Goal: Task Accomplishment & Management: Complete application form

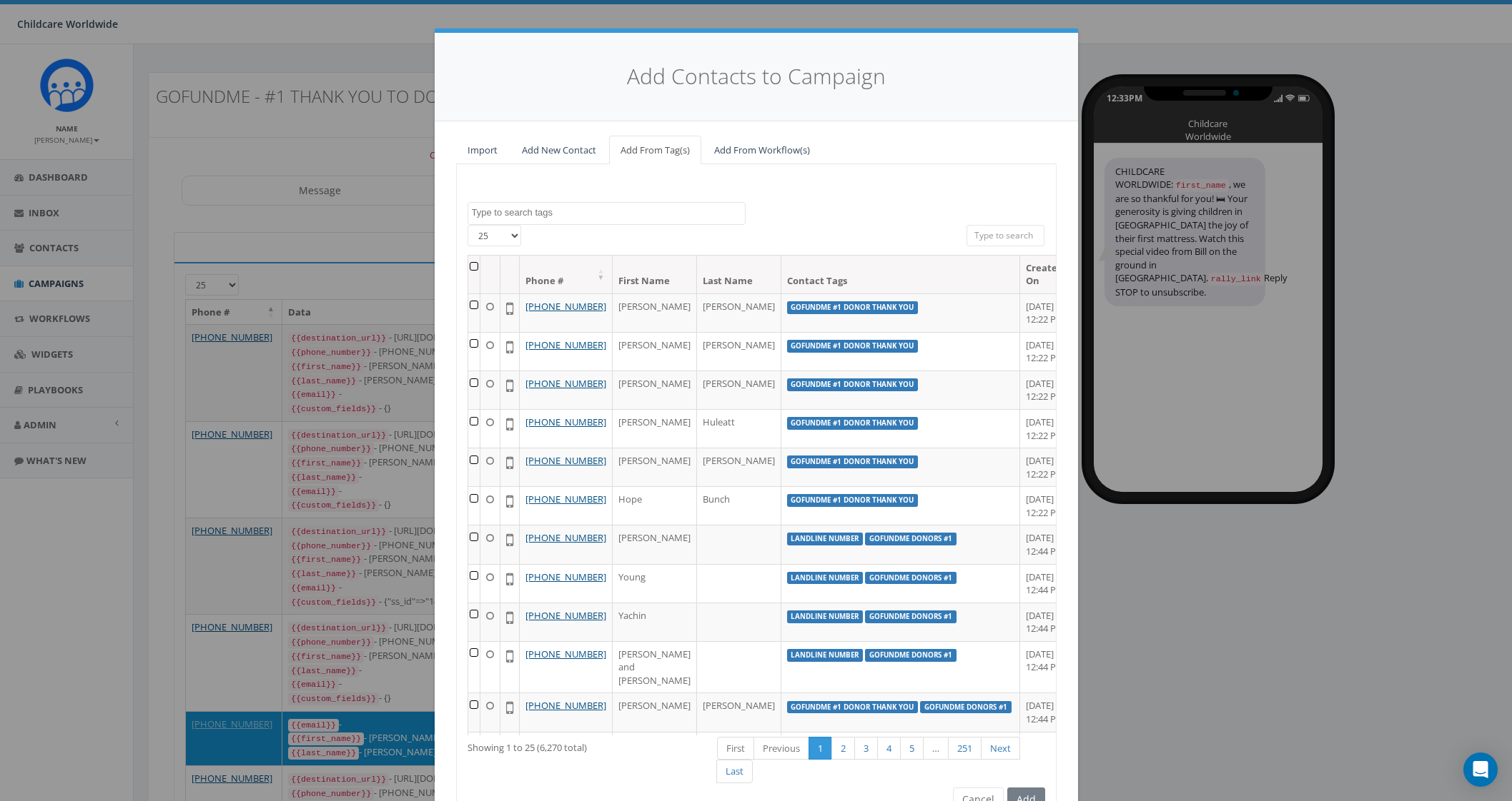
select select
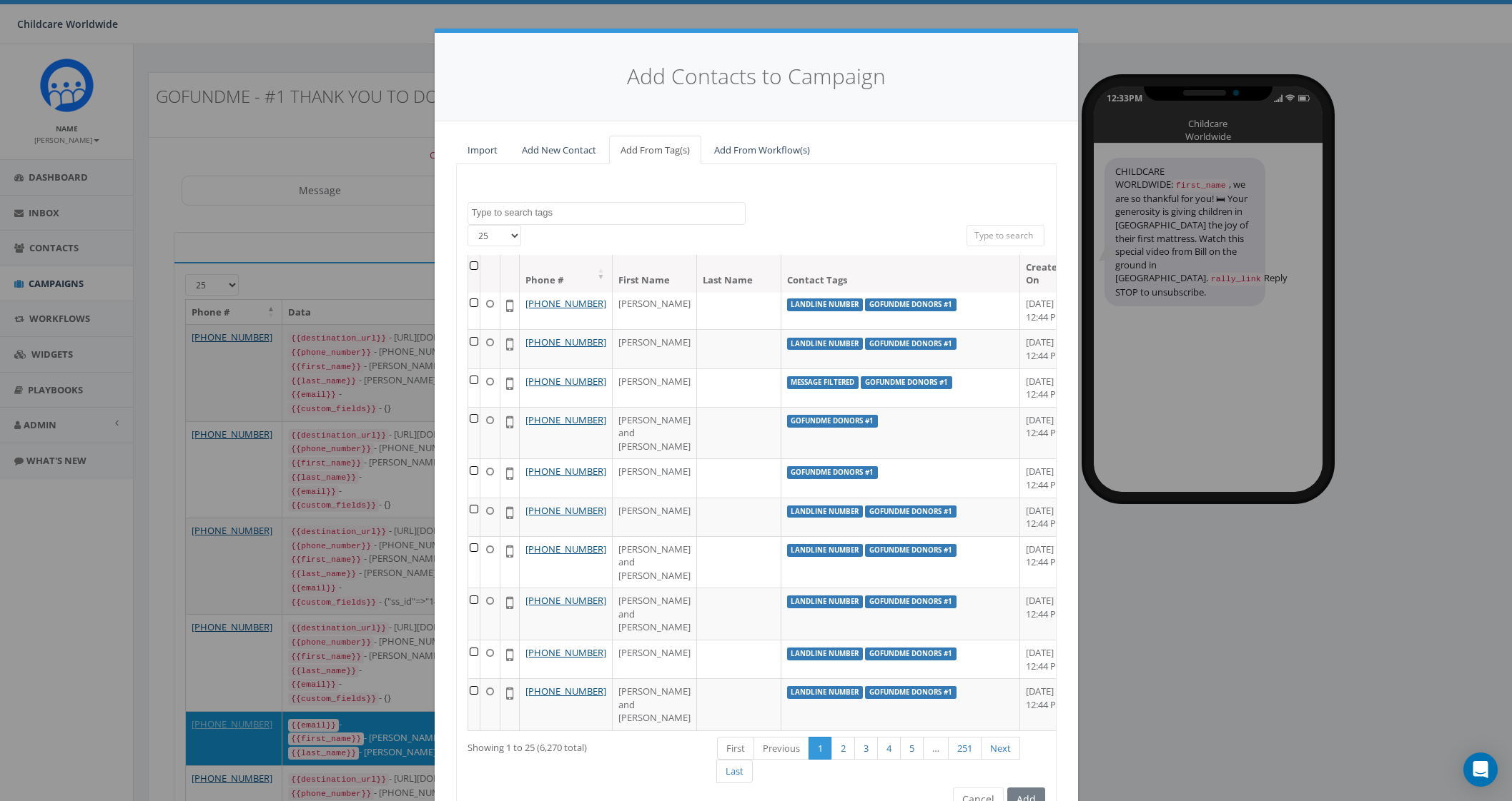
click at [551, 204] on span at bounding box center [606, 214] width 278 height 23
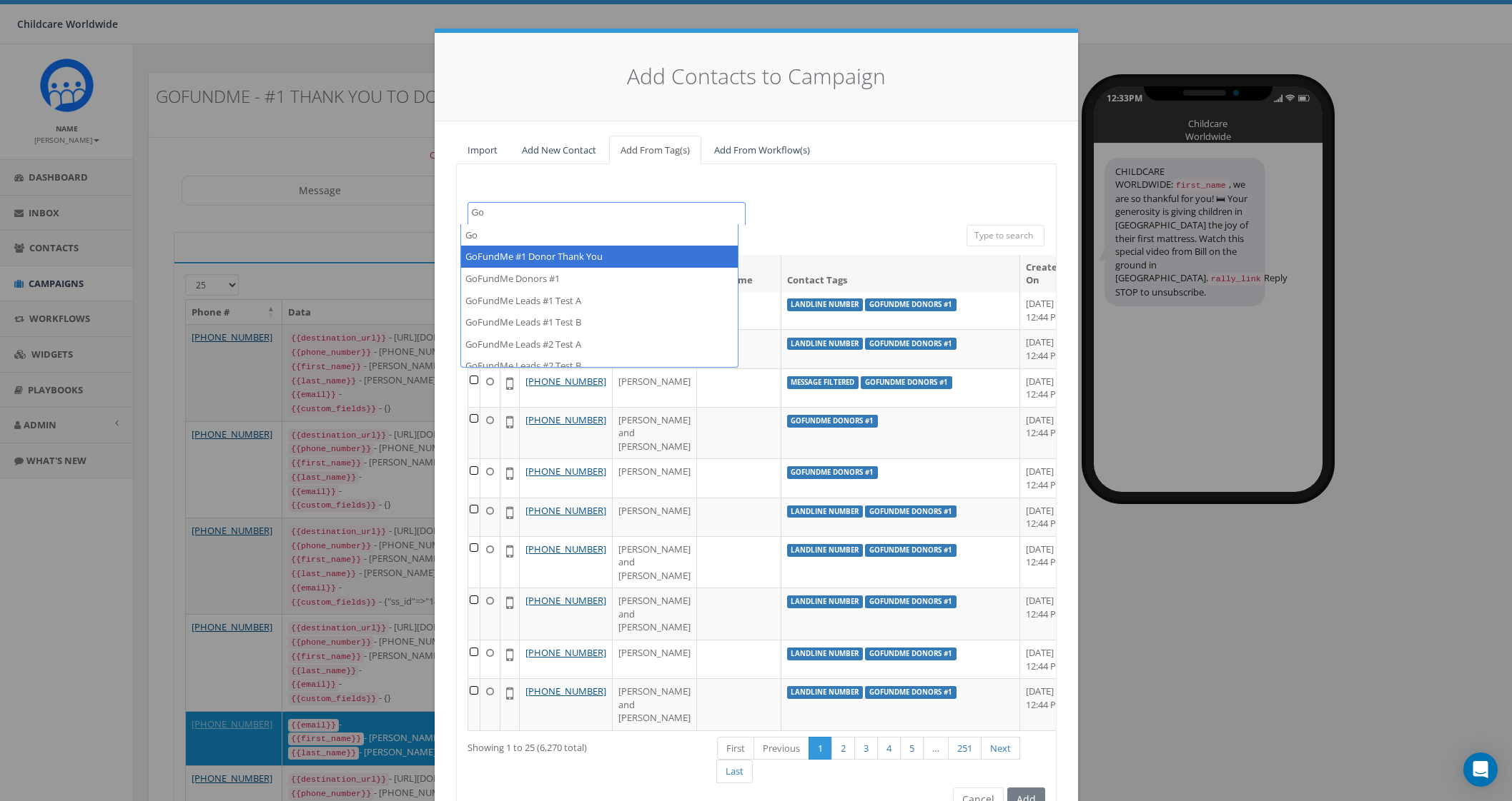
type textarea "Go"
select select "GoFundMe #1 Donor Thank You"
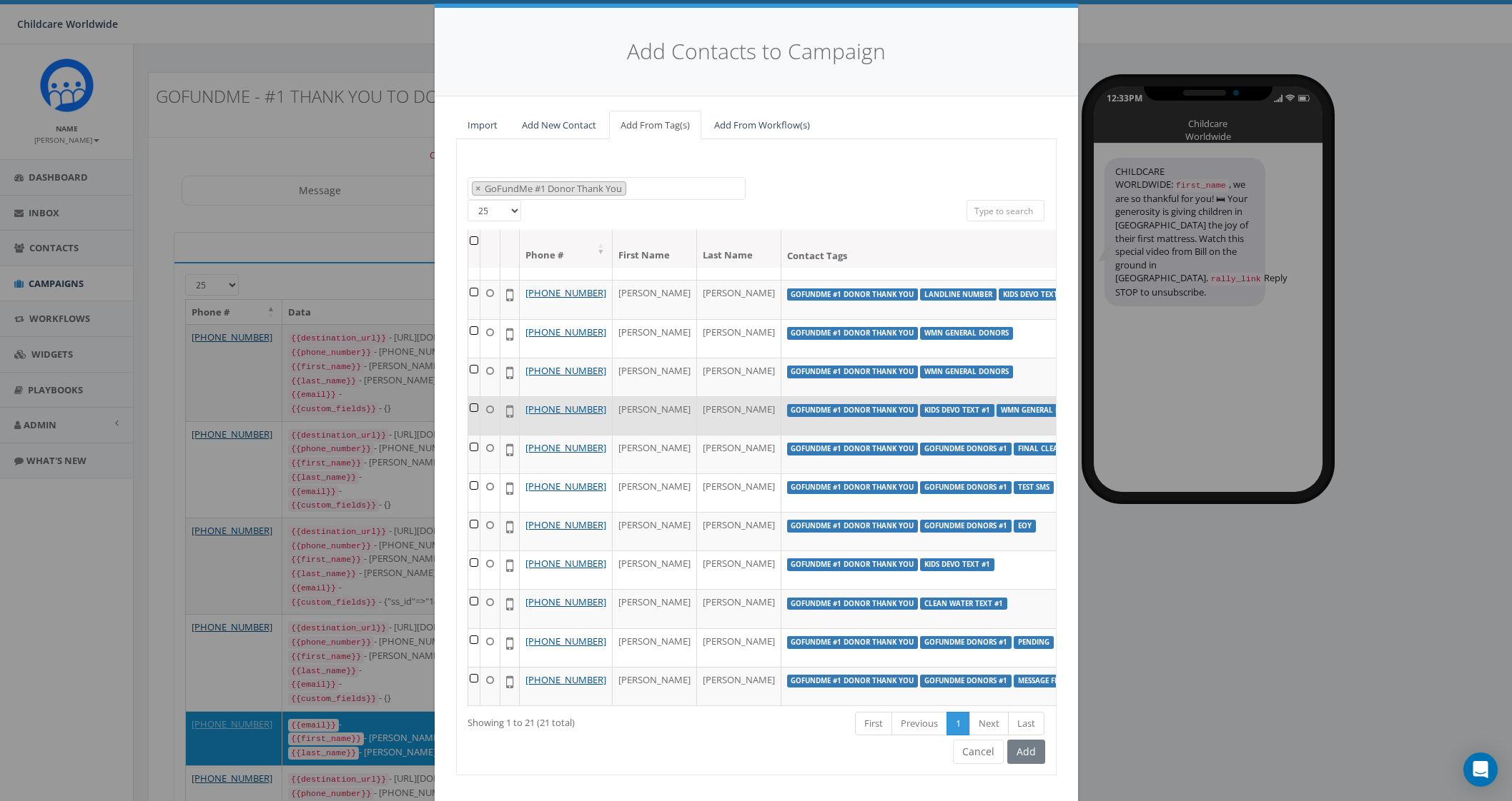
scroll to position [50, 0]
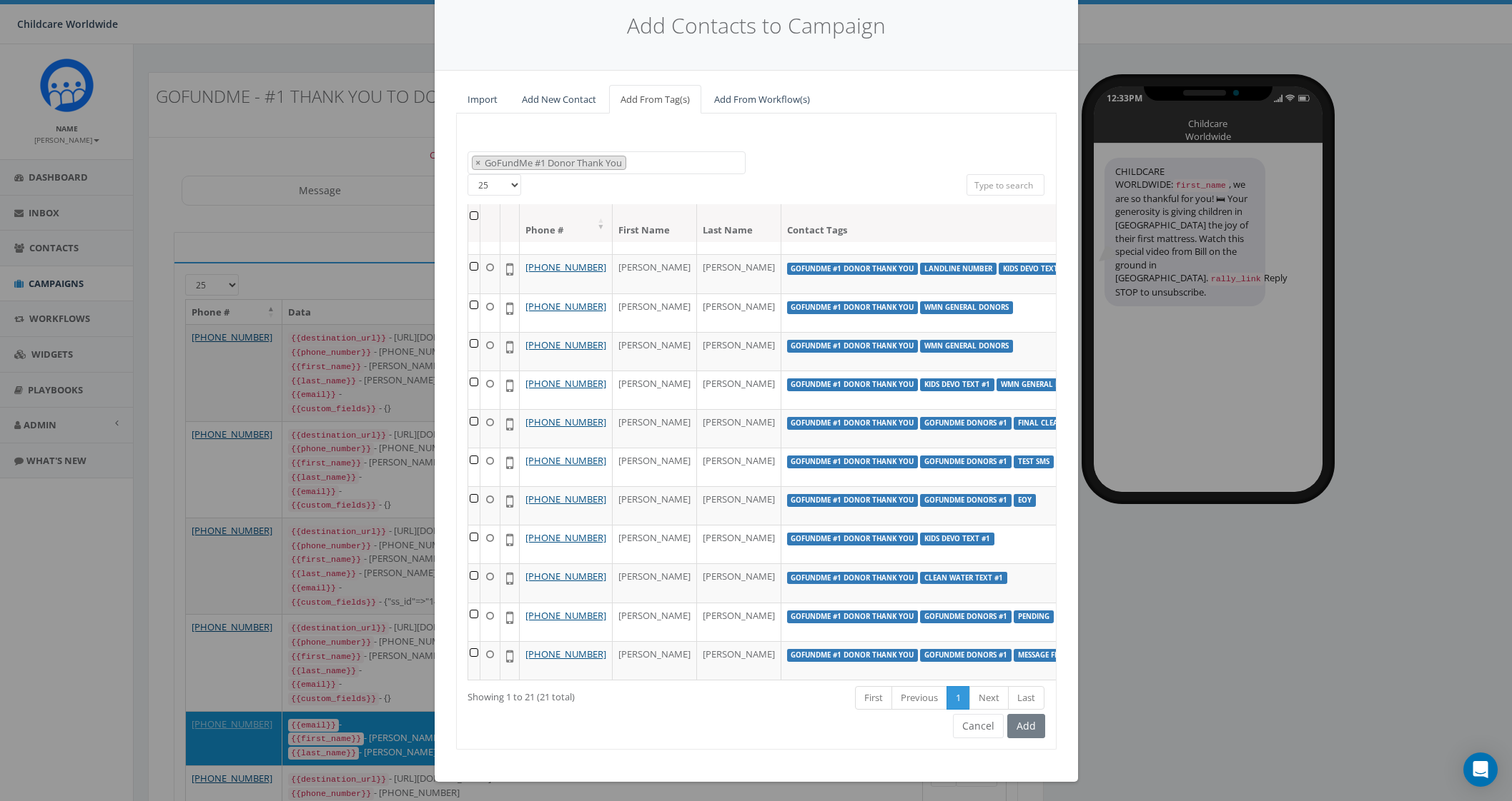
click at [469, 210] on th at bounding box center [474, 222] width 13 height 38
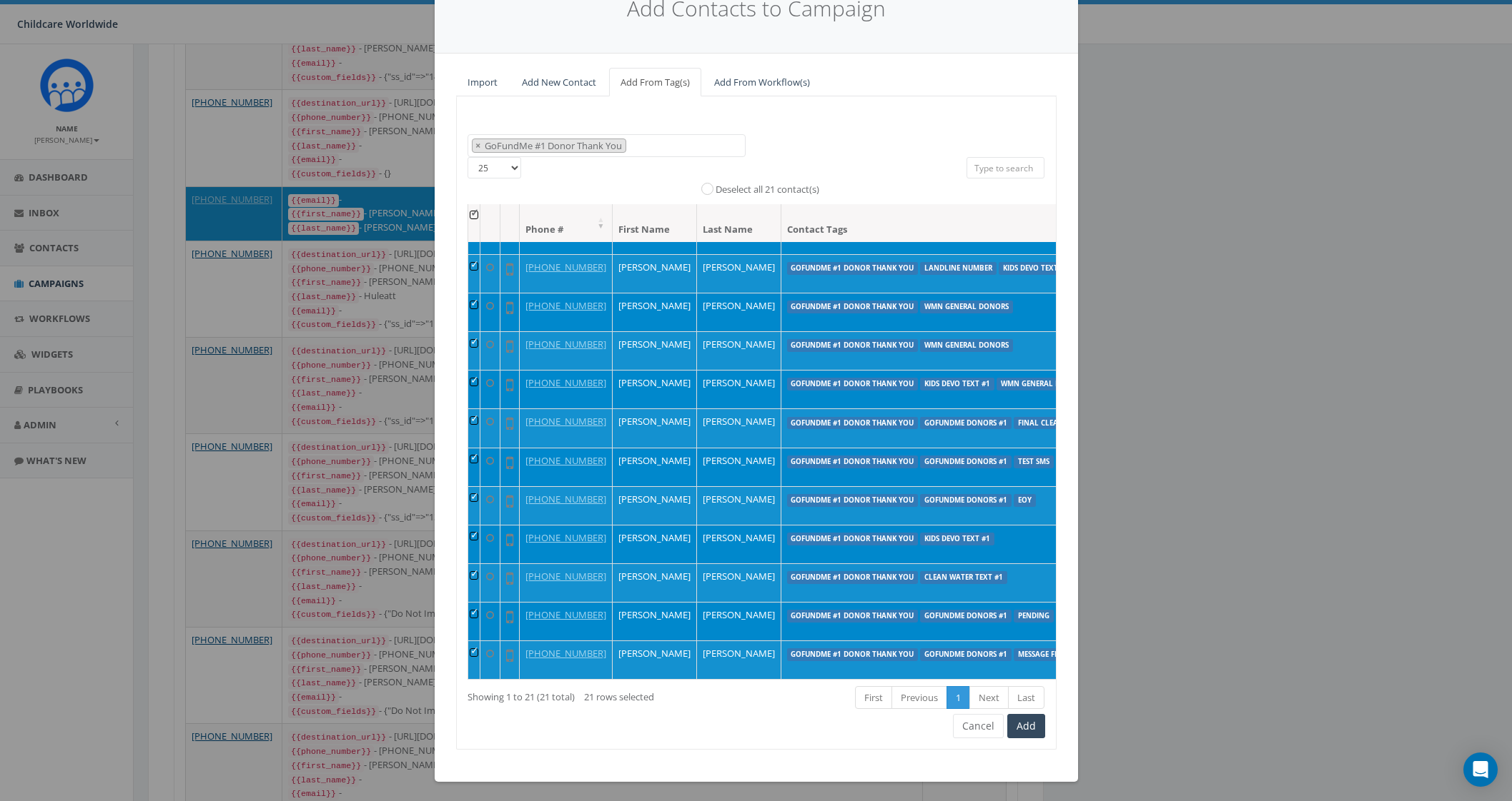
scroll to position [536, 0]
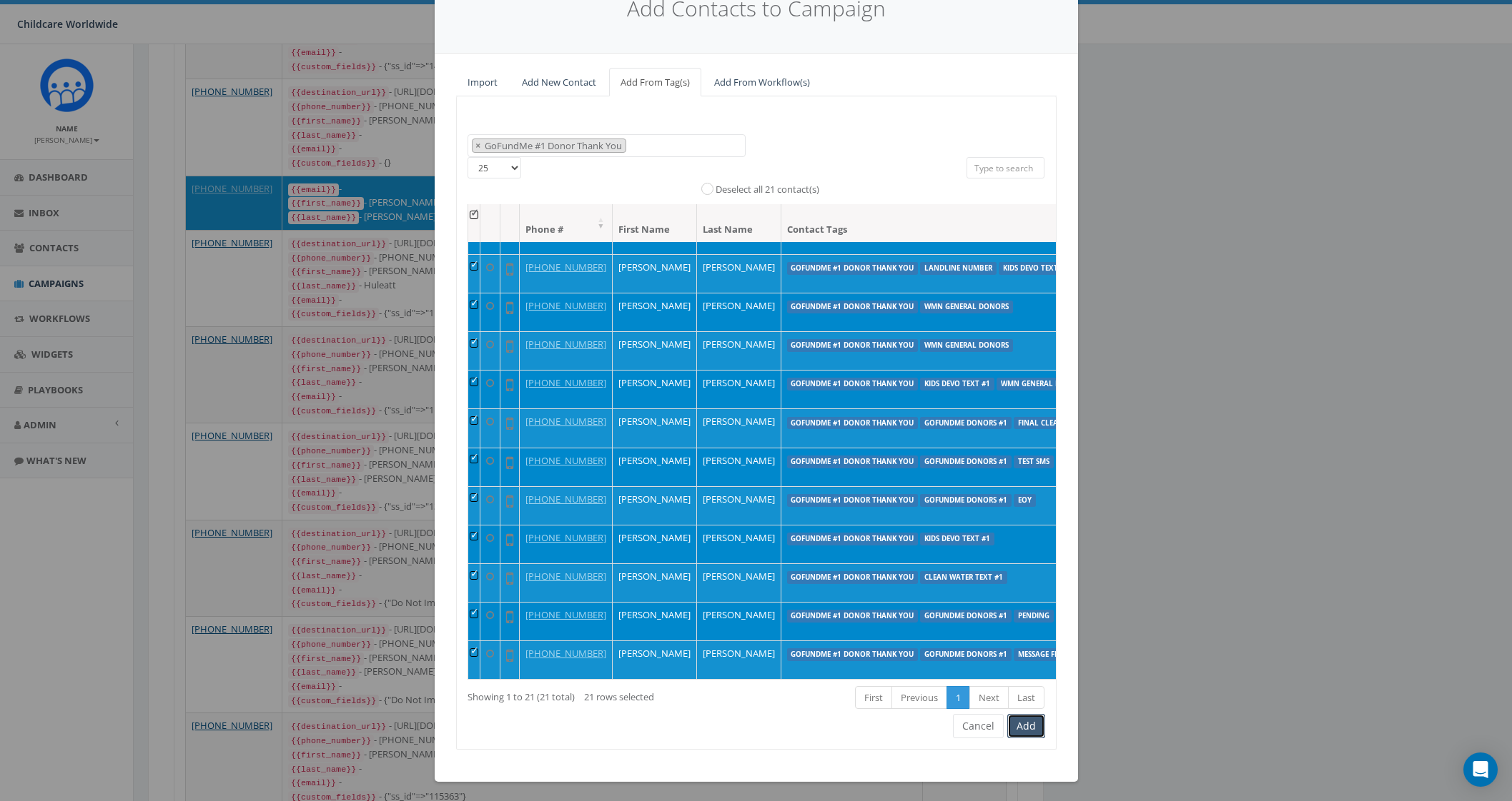
click at [1018, 727] on button "Add" at bounding box center [1025, 726] width 38 height 24
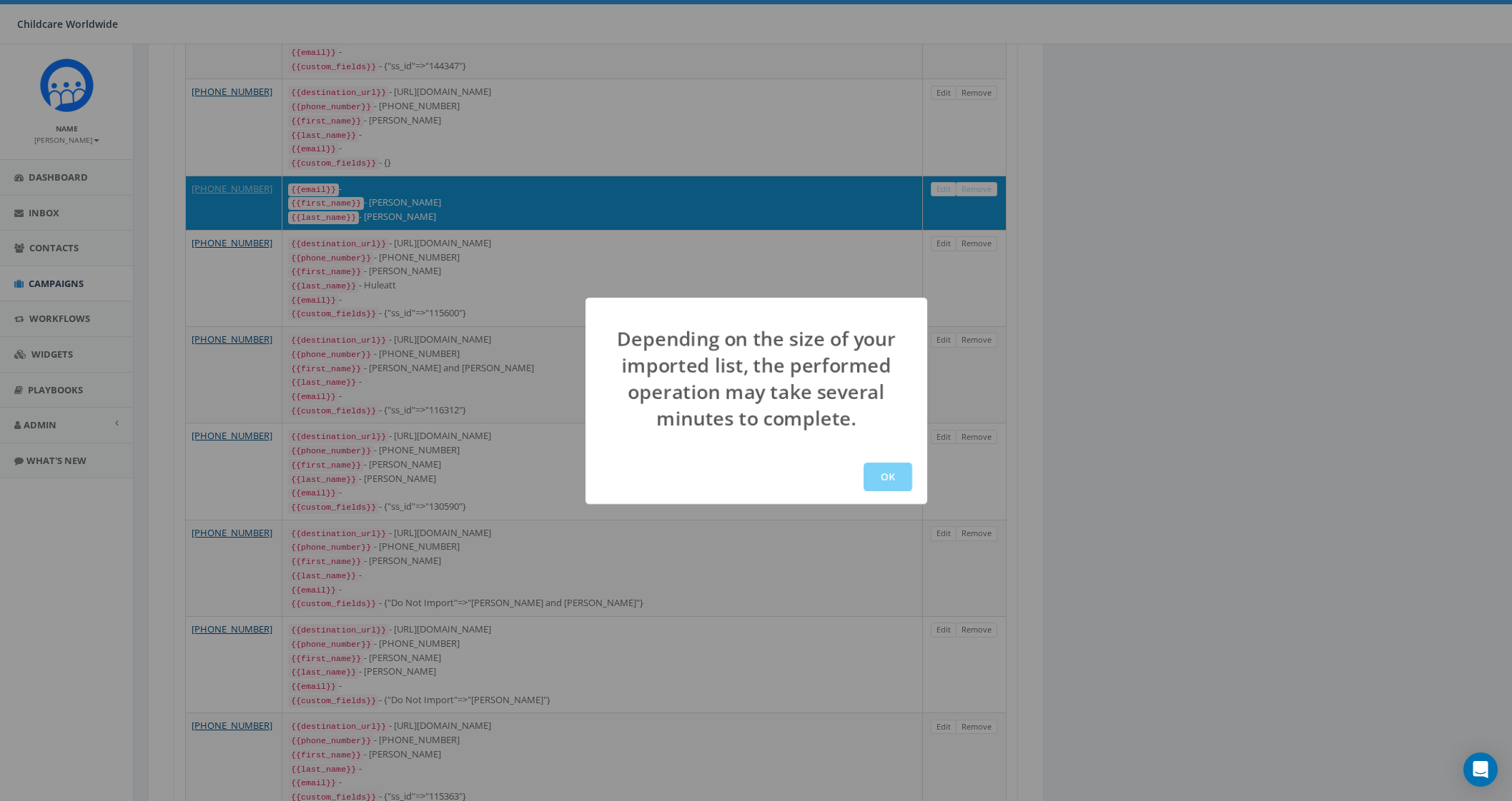
scroll to position [0, 0]
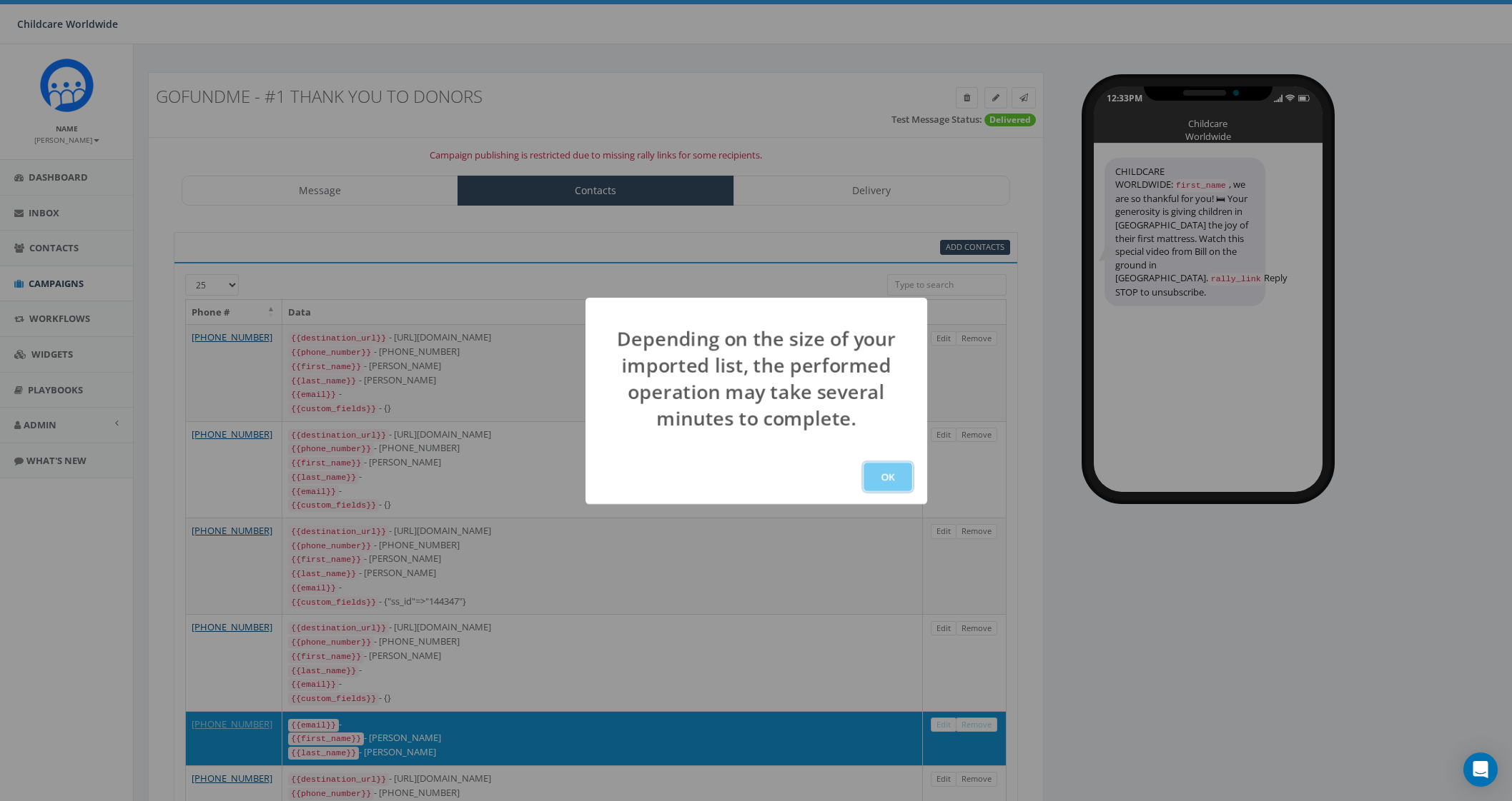
click at [872, 476] on button "OK" at bounding box center [888, 477] width 48 height 29
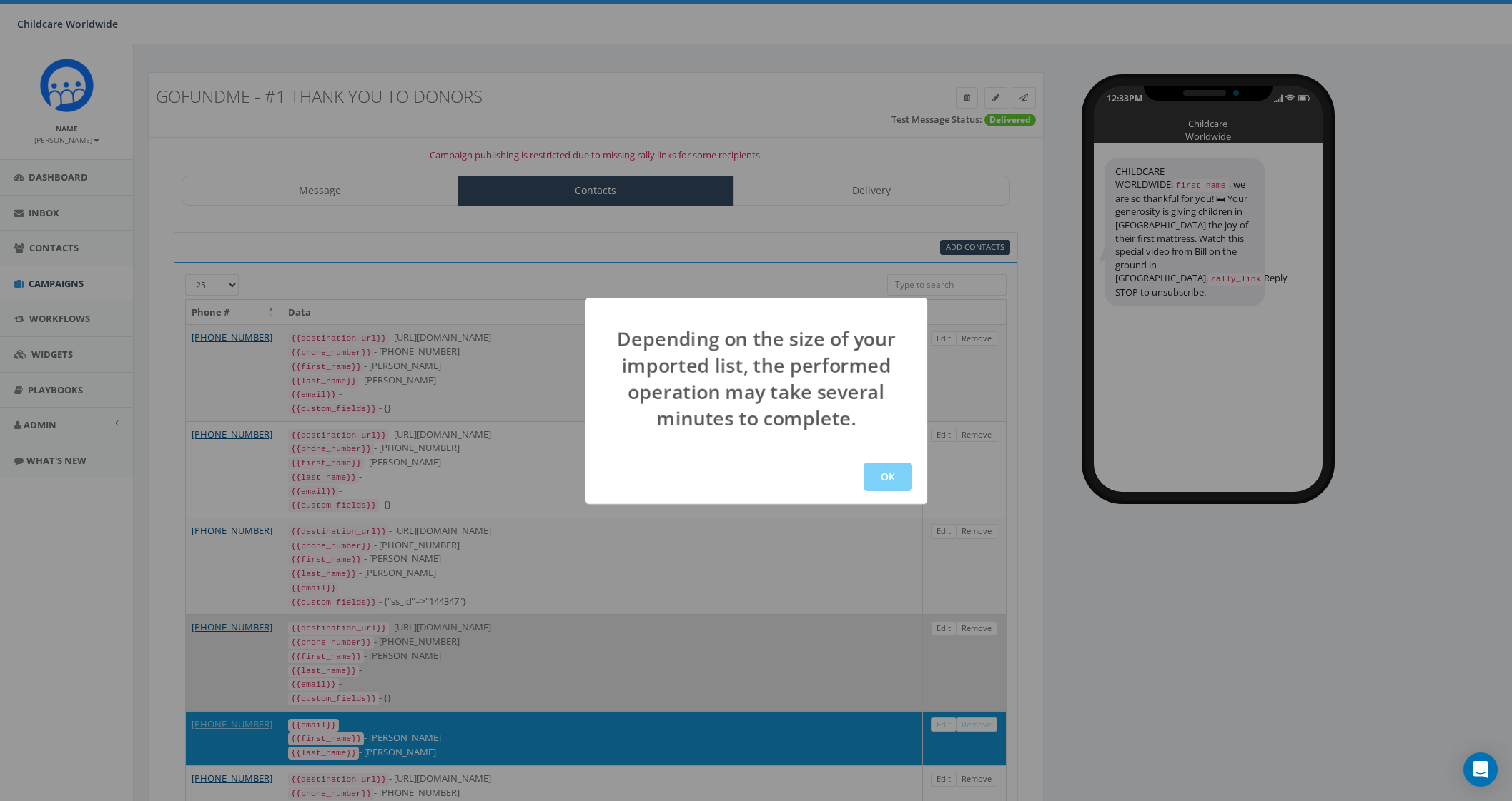
scroll to position [217, 0]
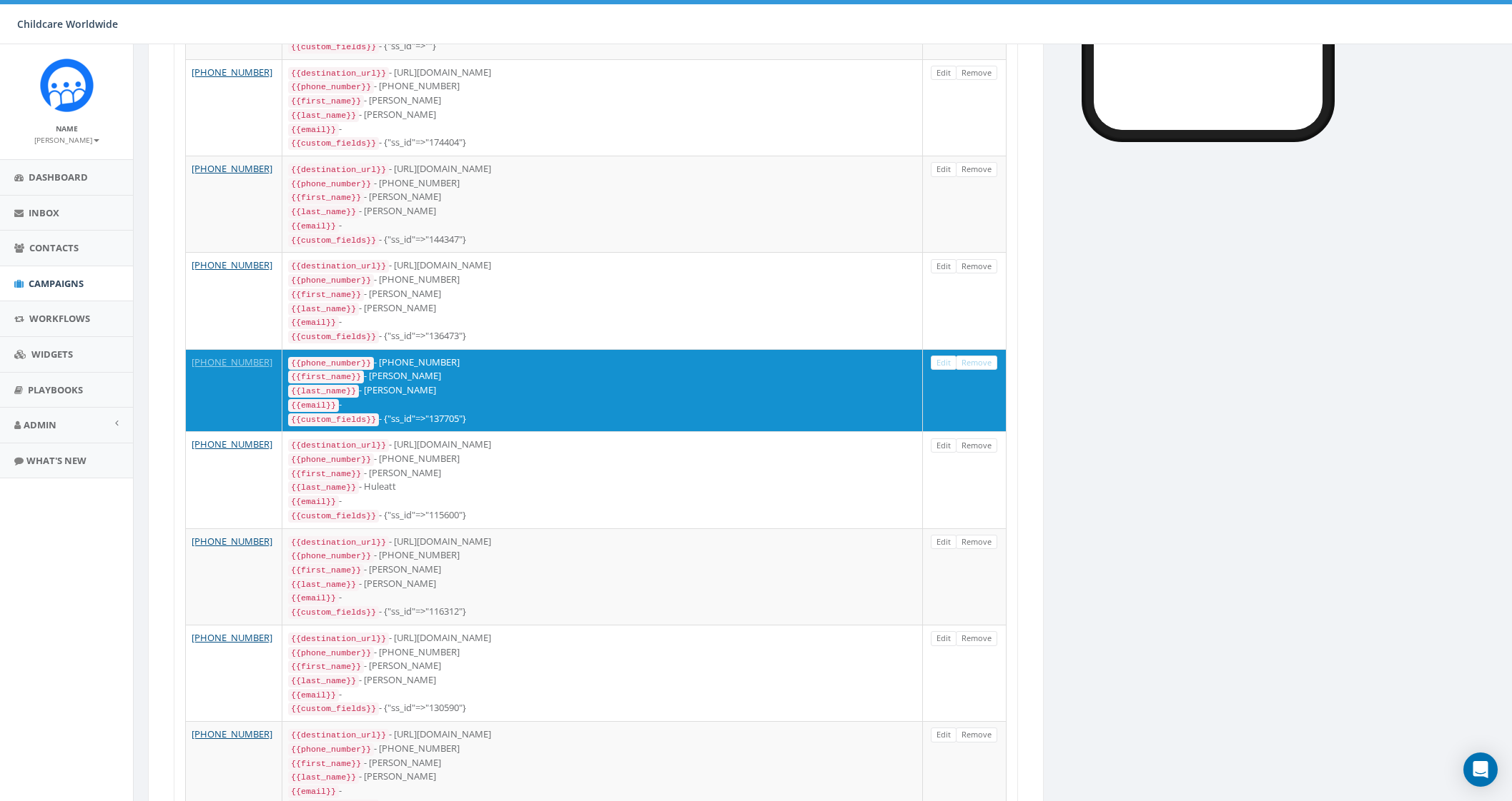
scroll to position [356, 0]
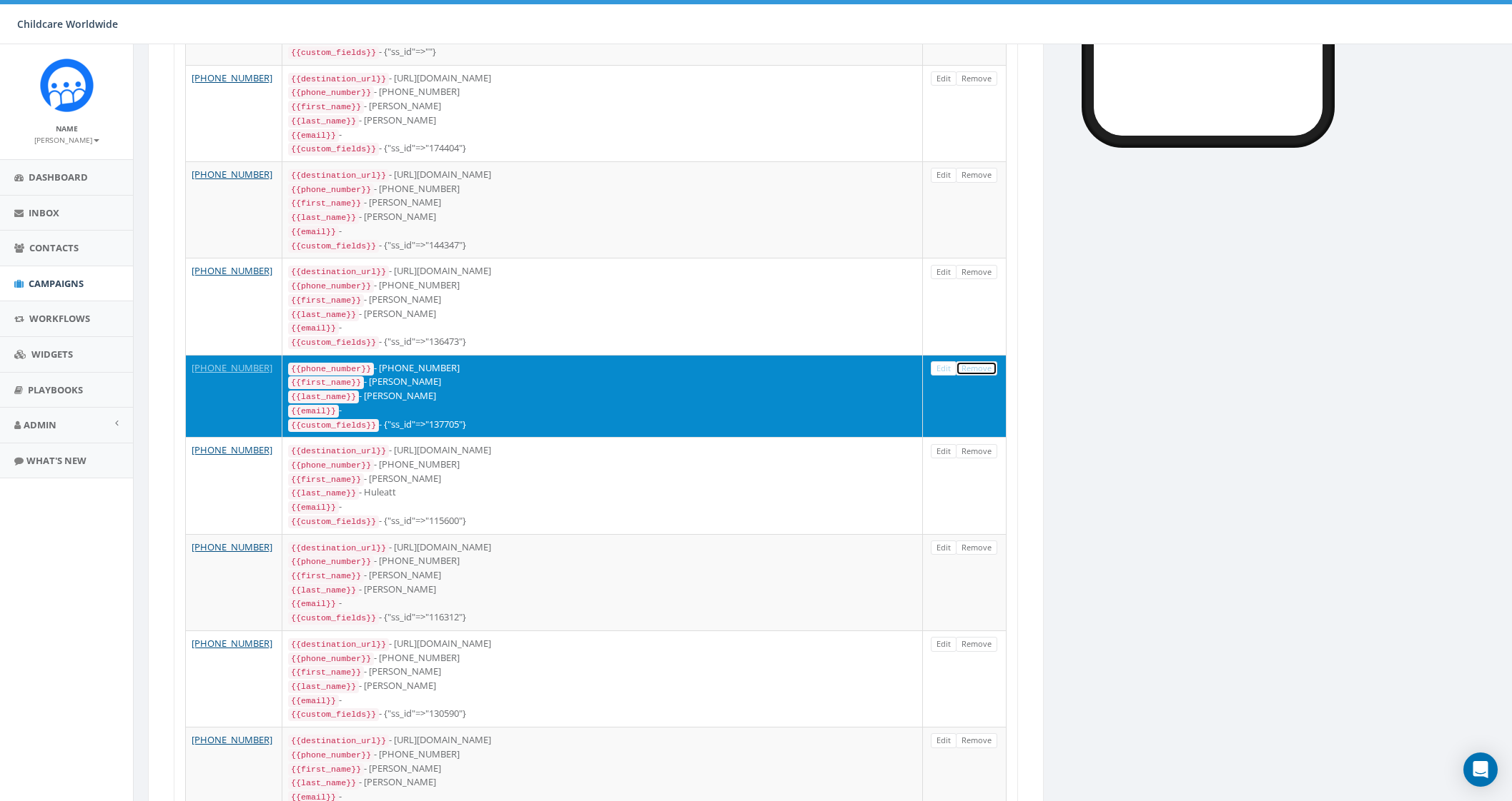
click at [975, 362] on link "Remove" at bounding box center [976, 370] width 42 height 15
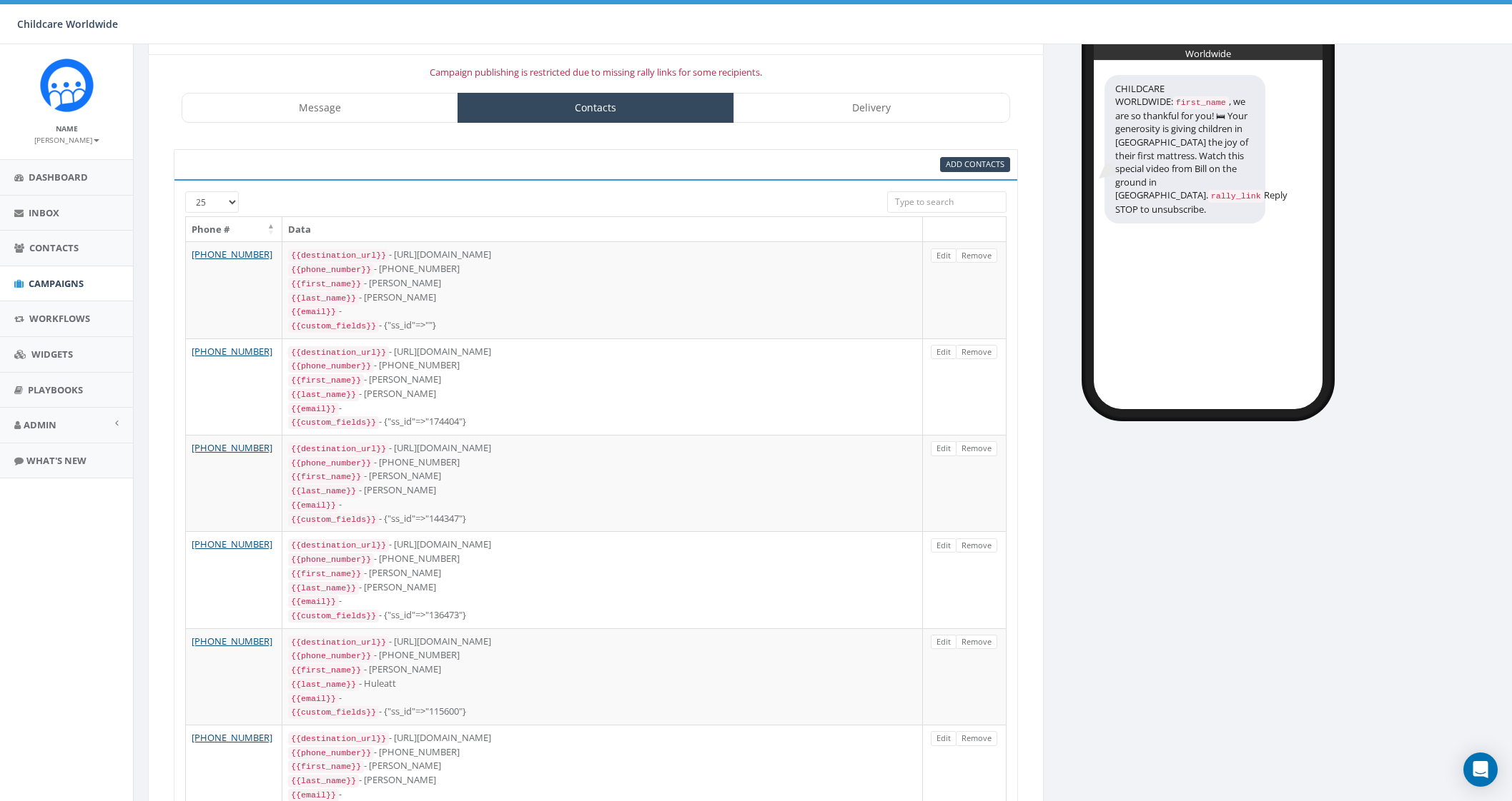
scroll to position [0, 0]
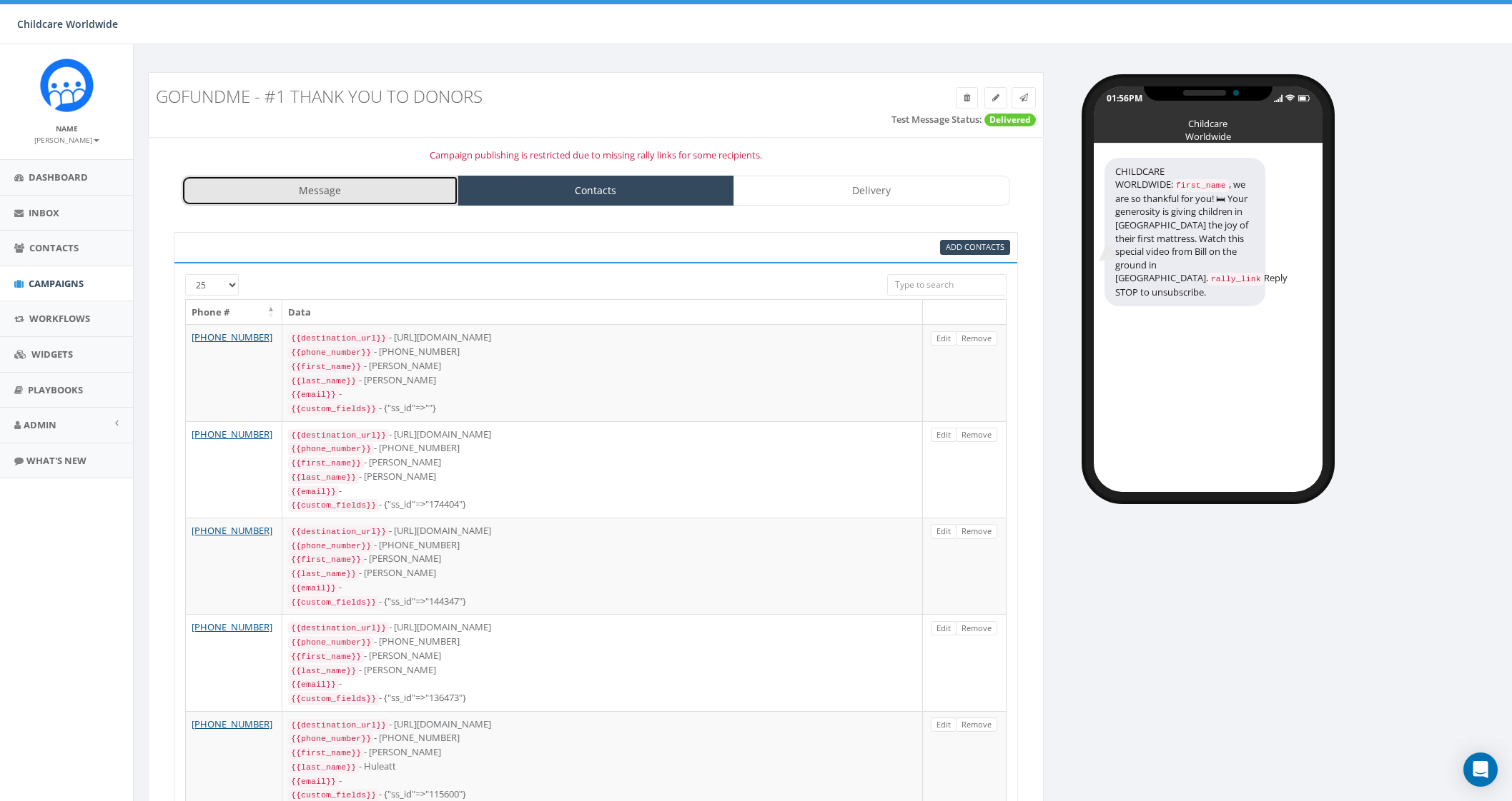
click at [368, 195] on link "Message" at bounding box center [320, 191] width 277 height 30
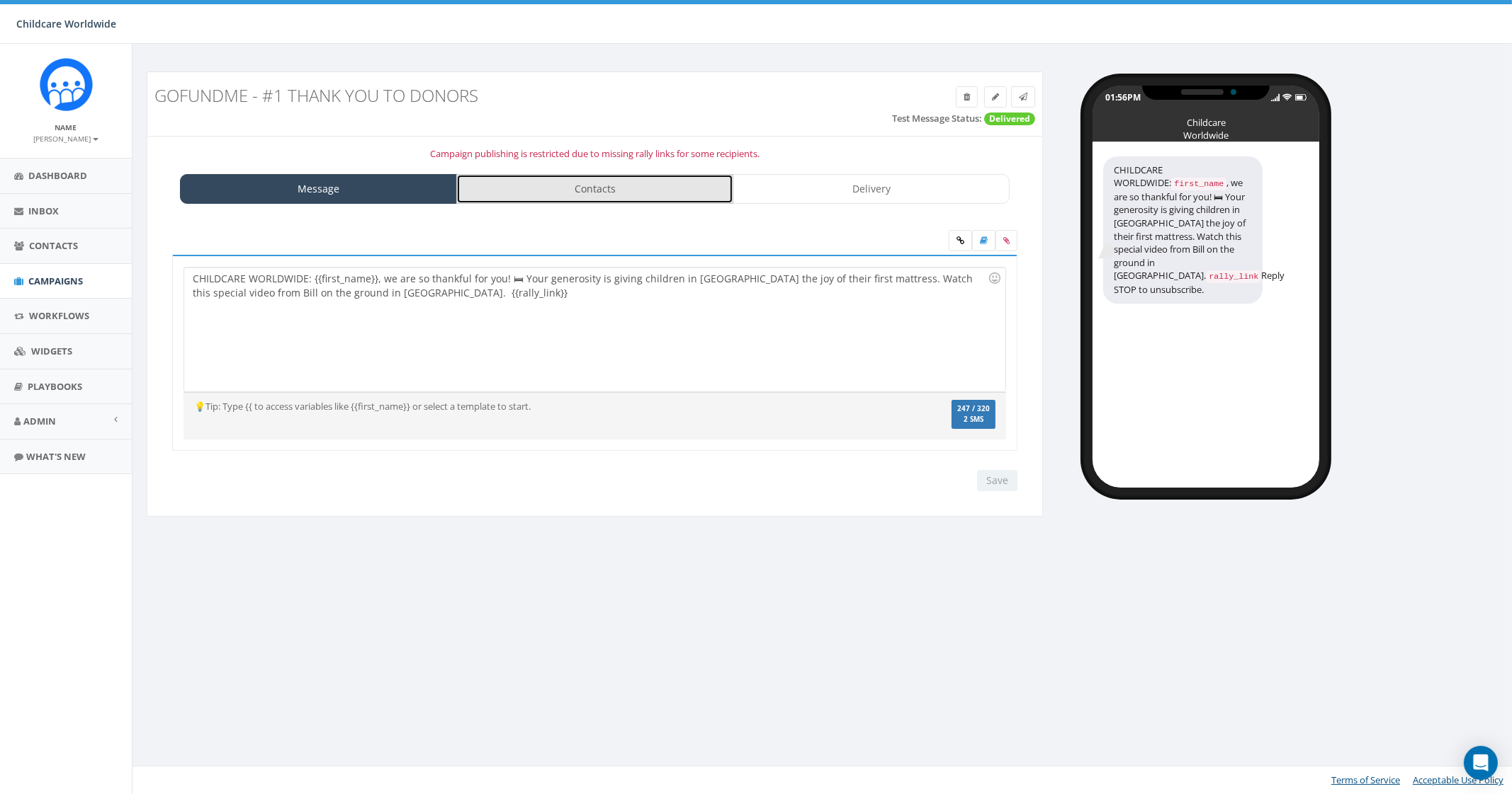
click at [579, 175] on link "Contacts" at bounding box center [595, 189] width 277 height 30
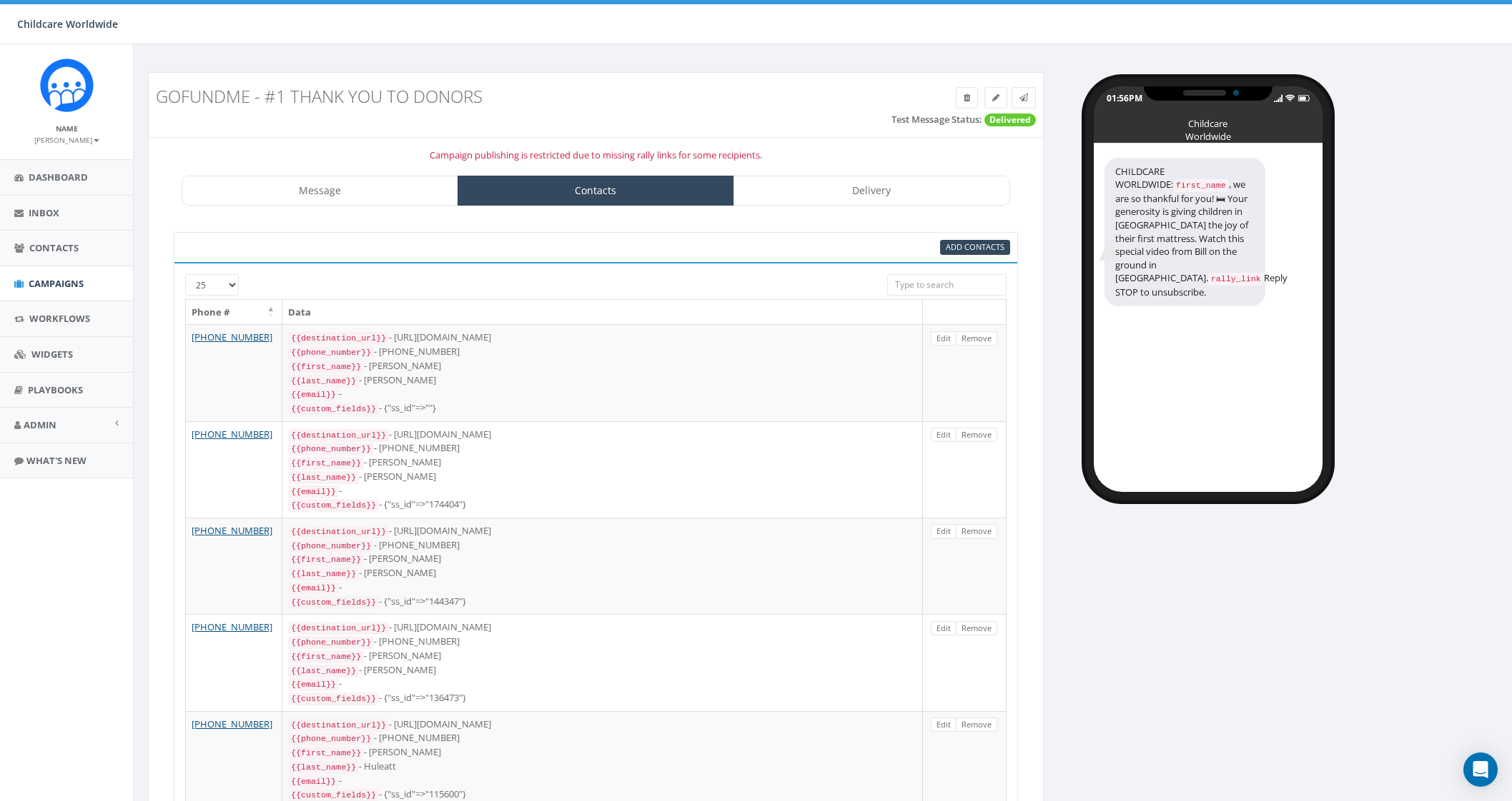
click at [539, 157] on p "Campaign publishing is restricted due to missing rally links for some recipient…" at bounding box center [596, 156] width 873 height 14
click at [611, 157] on p "Campaign publishing is restricted due to missing rally links for some recipient…" at bounding box center [596, 156] width 873 height 14
click at [831, 189] on link "Delivery" at bounding box center [872, 191] width 277 height 30
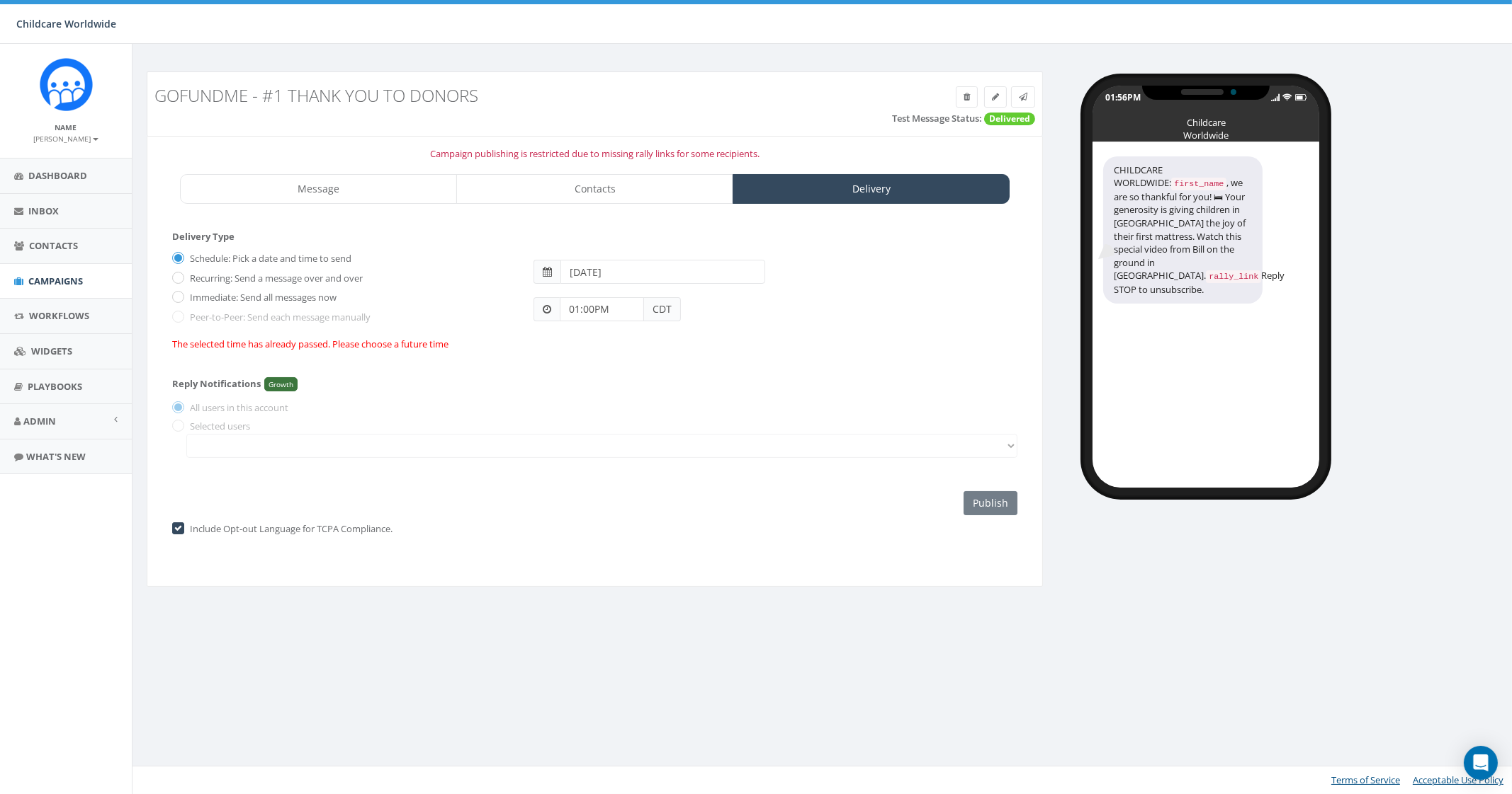
click at [656, 307] on span "CDT" at bounding box center [662, 309] width 36 height 24
click at [583, 312] on input "01:00PM" at bounding box center [602, 309] width 84 height 24
click at [689, 155] on div "1 2 3 4 5 6 7 8 9 10 11 12 00 05 10 15 20 25 30 35 40 45 50 55" at bounding box center [640, 187] width 142 height 142
click at [639, 128] on div "1 2 3 4 5 6 7 8 9 10 11 12 00 05 10 15 20 25 30 35 40 45 50 55" at bounding box center [640, 187] width 142 height 142
click at [514, 145] on div "Campaign publishing is restricted due to missing rally links for some recipient…" at bounding box center [595, 362] width 896 height 452
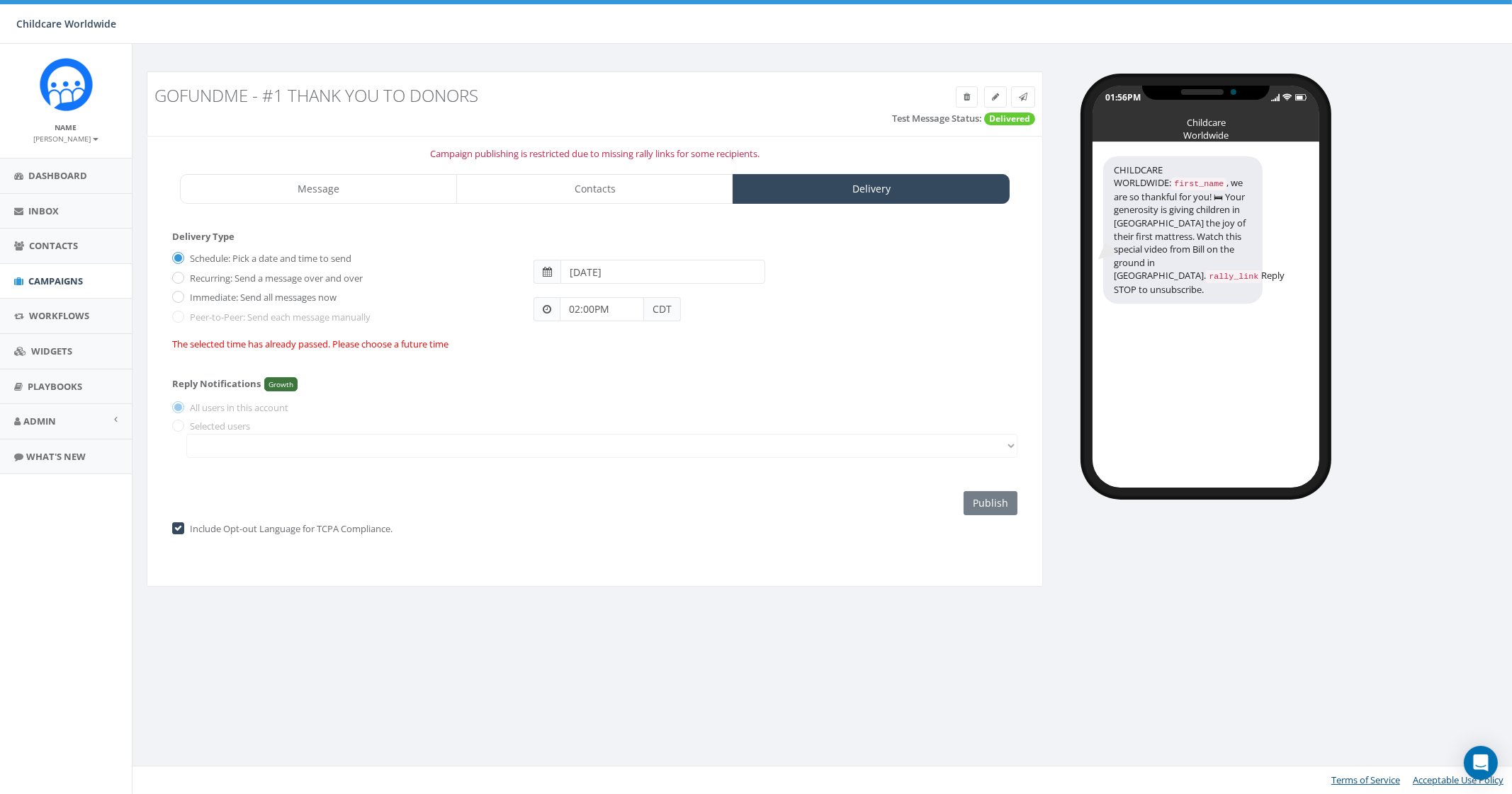
click at [550, 157] on p "Campaign publishing is restricted due to missing rally links for some recipient…" at bounding box center [595, 154] width 873 height 13
click at [592, 499] on div "Delivery Type Schedule: Pick a date and time to send Recurring: Send a message …" at bounding box center [594, 373] width 845 height 286
click at [616, 311] on input "02:00PM" at bounding box center [602, 309] width 84 height 24
click at [690, 178] on div "1 2 3 4 5 6 7 8 9 10 11 12 00 05 10 15 20 25 30 35 40 45 50 55" at bounding box center [640, 187] width 142 height 142
click at [638, 128] on div "1 2 3 4 5 6 7 8 9 10 11 12 00 05 10 15 20 25 30 35 40 45 50 55" at bounding box center [640, 187] width 142 height 142
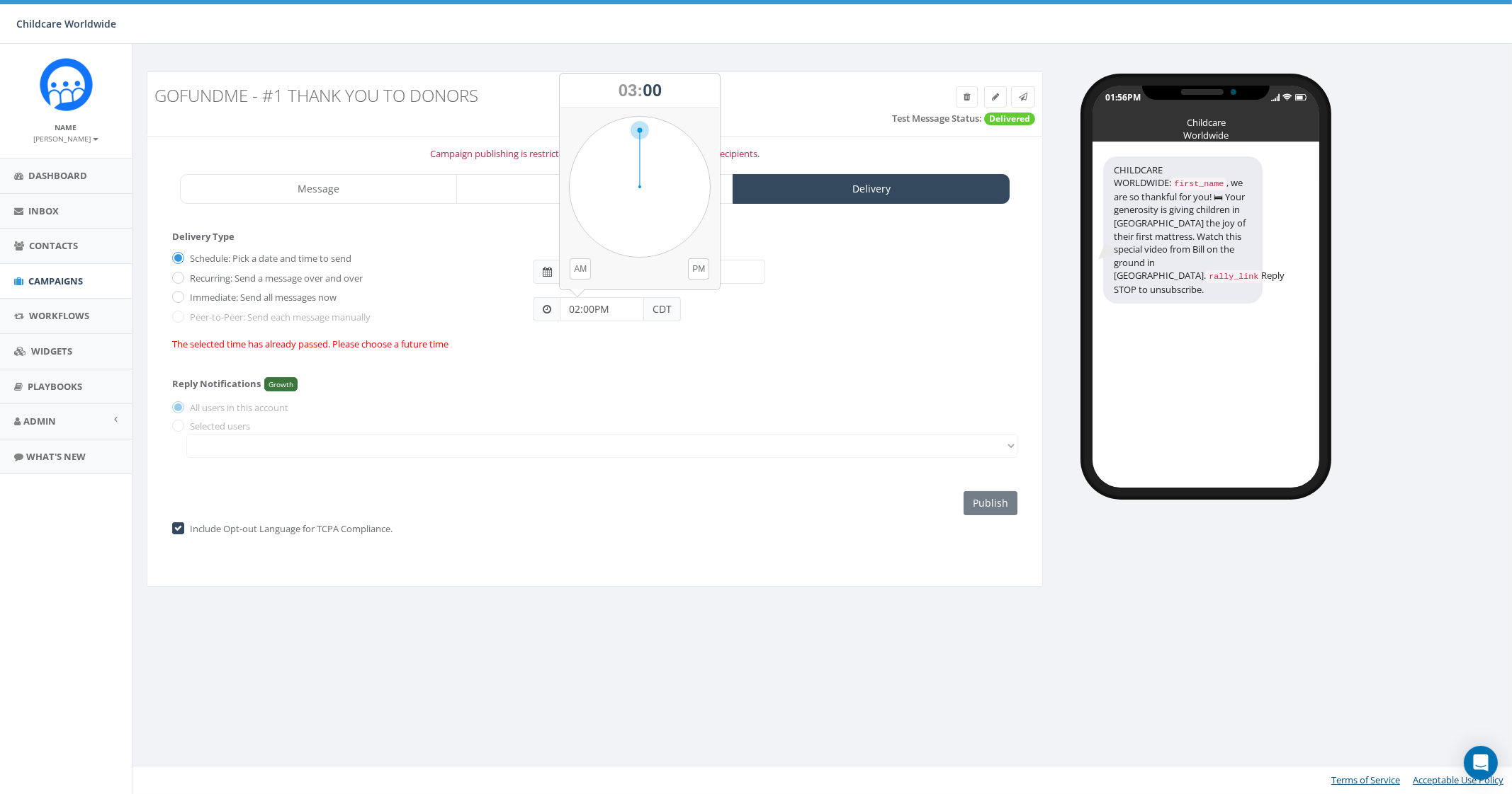
type input "03:00PM"
click at [633, 355] on form "Delivery Type Schedule: Pick a date and time to send Recurring: Send a message …" at bounding box center [594, 297] width 845 height 134
click at [637, 263] on input "[DATE]" at bounding box center [662, 271] width 204 height 24
click at [622, 428] on td "26" at bounding box center [616, 426] width 21 height 21
click at [498, 393] on div "Reply Notifications Growth All users in this account Selected users" at bounding box center [594, 414] width 845 height 101
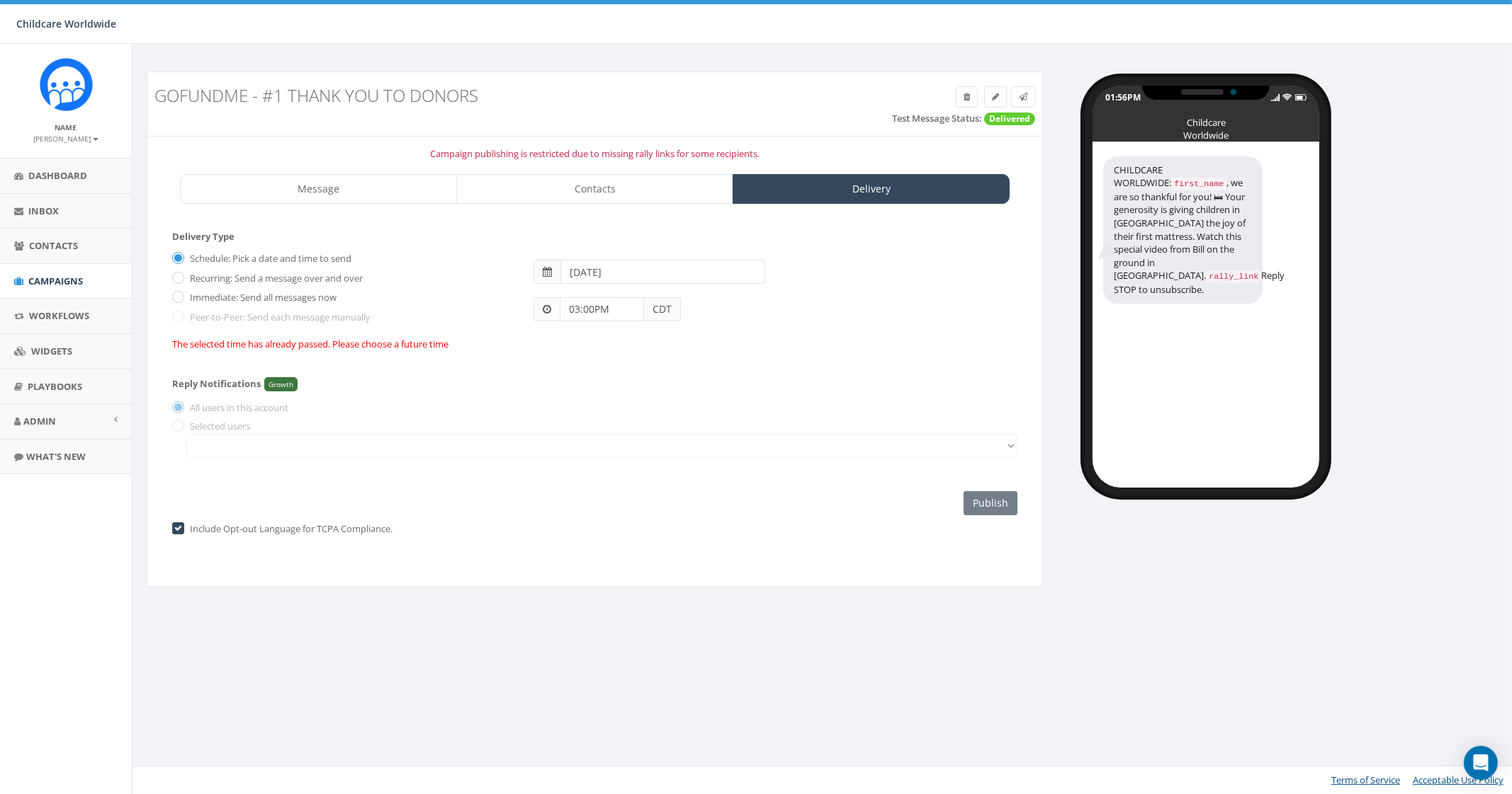
drag, startPoint x: 602, startPoint y: 432, endPoint x: 564, endPoint y: 421, distance: 39.6
click at [600, 432] on div "Reply Notifications Growth All users in this account Selected users" at bounding box center [594, 414] width 845 height 101
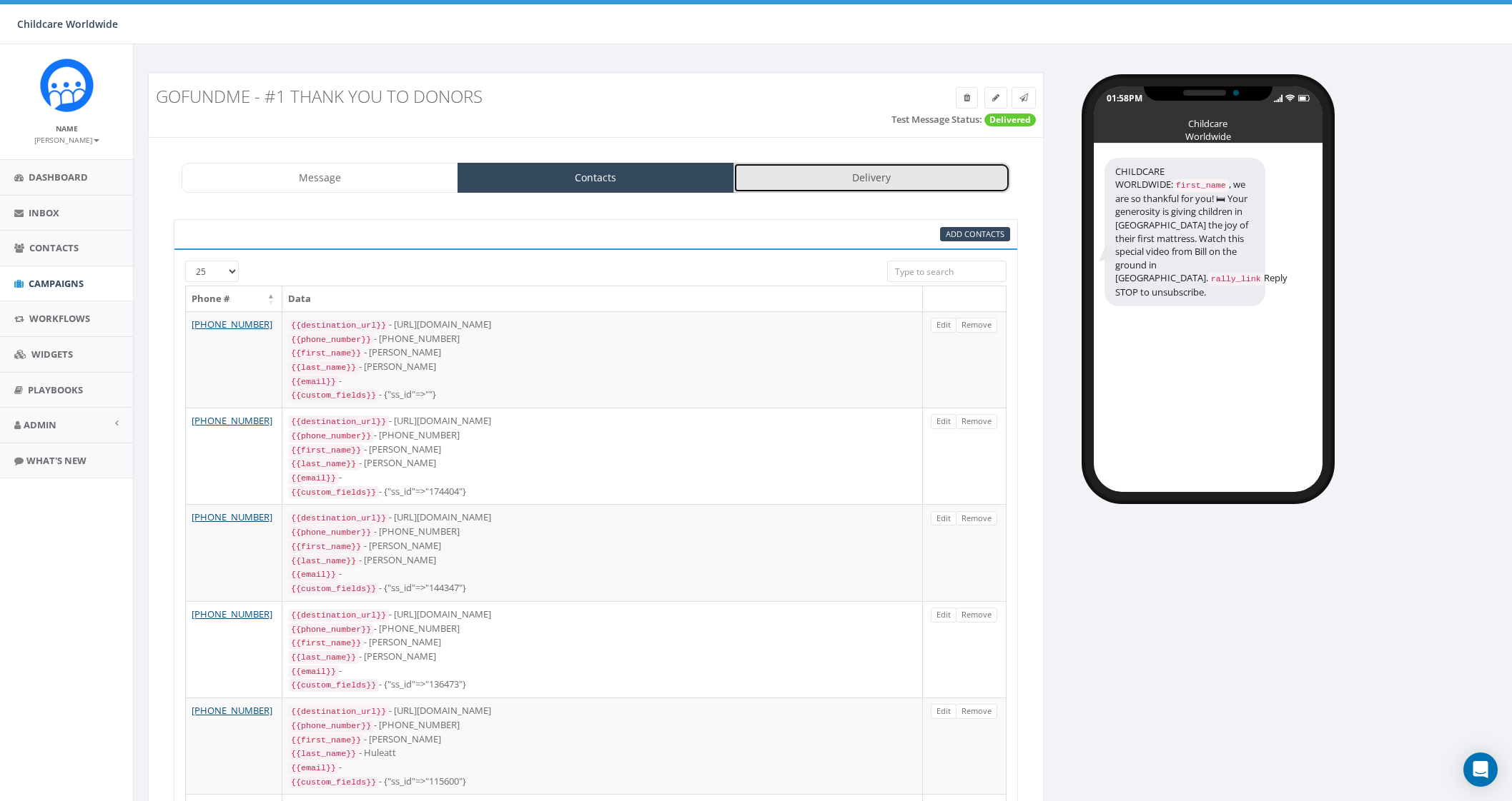
click at [802, 191] on link "Delivery" at bounding box center [872, 177] width 277 height 30
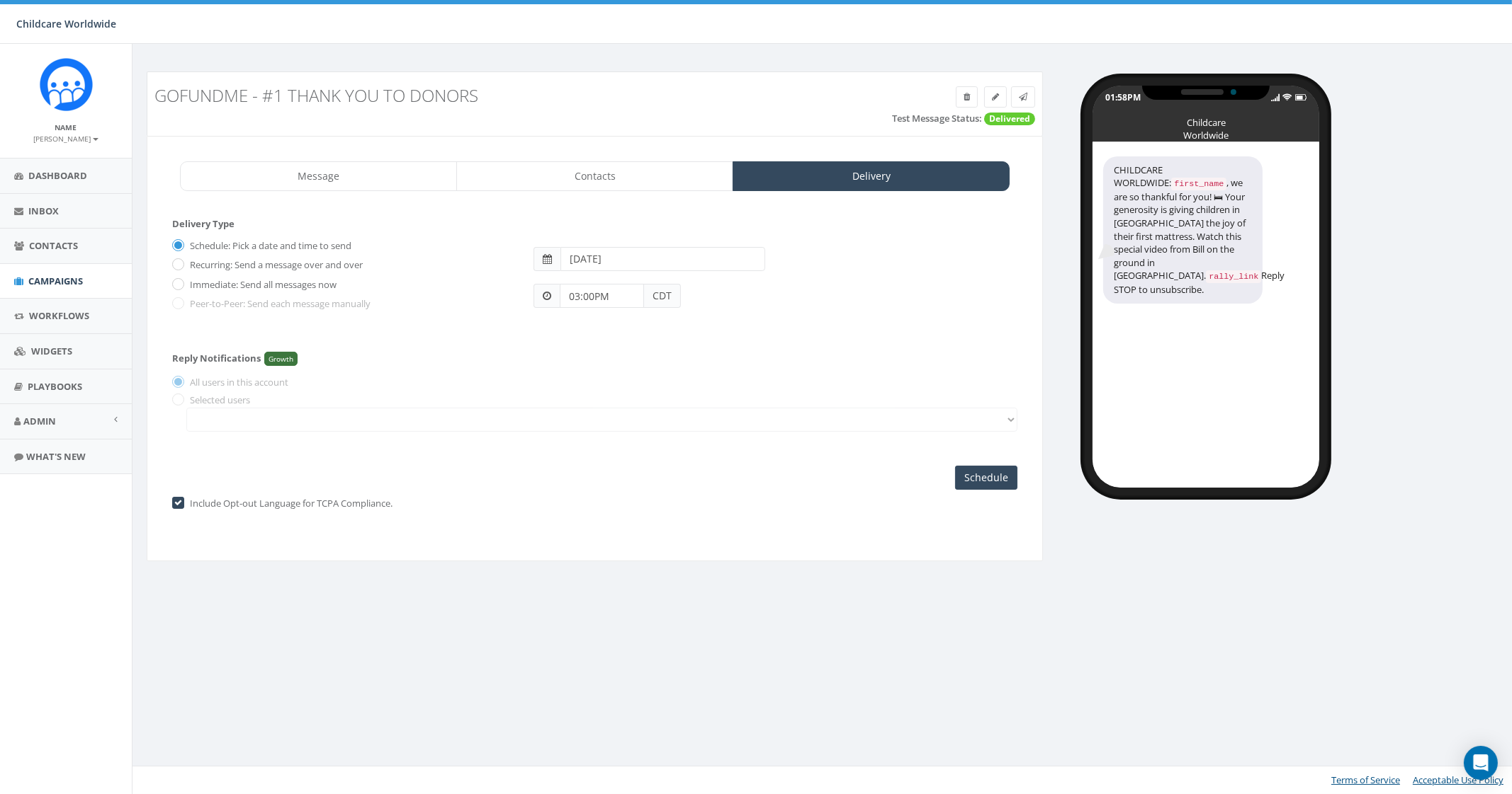
click at [574, 197] on div "Message Contacts Delivery CHILDCARE WORLDWIDE: {{first_name}}, we are so thankf…" at bounding box center [595, 349] width 896 height 426
click at [580, 175] on link "Contacts" at bounding box center [595, 175] width 277 height 30
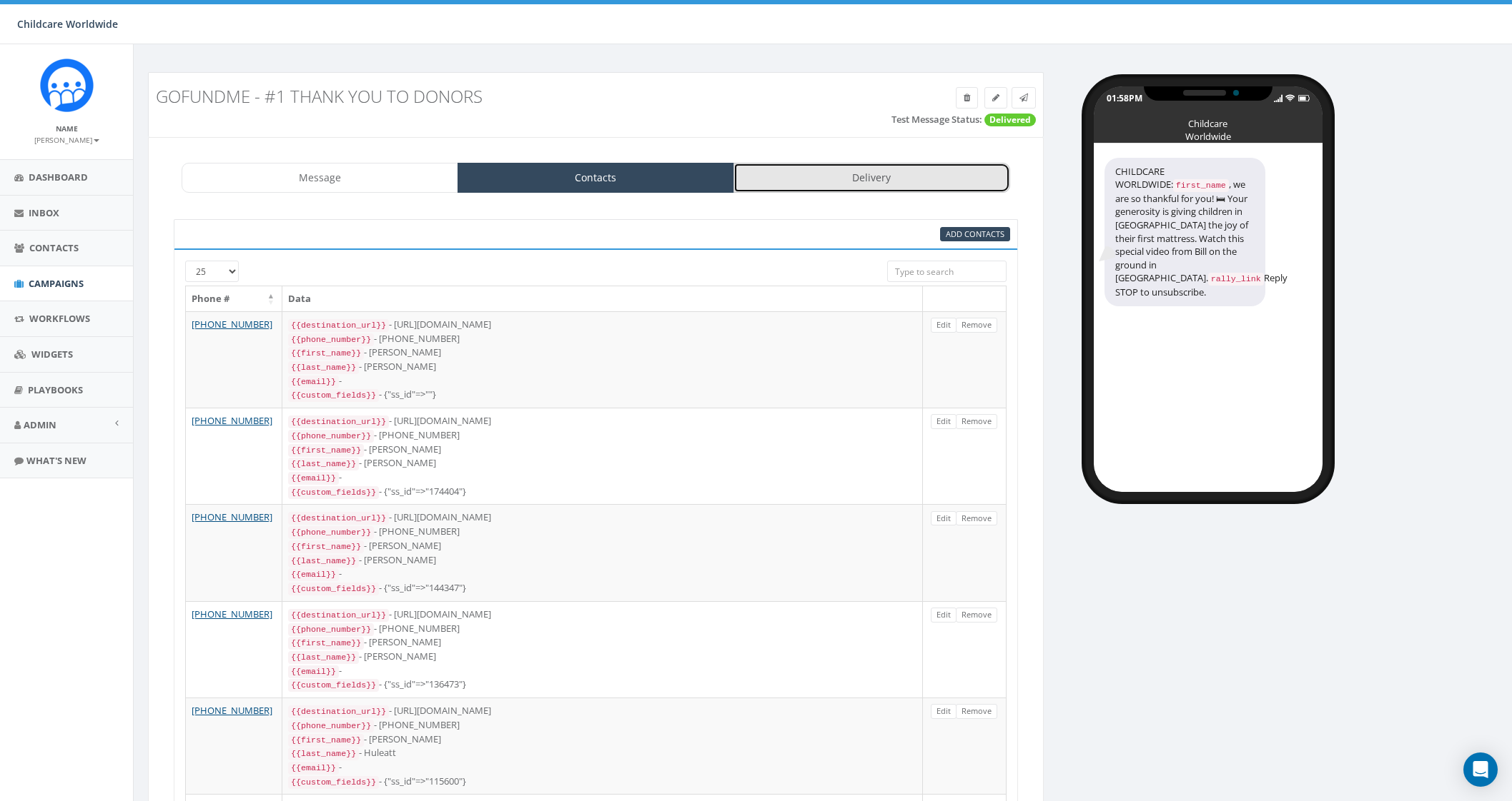
click at [860, 184] on link "Delivery" at bounding box center [872, 177] width 277 height 30
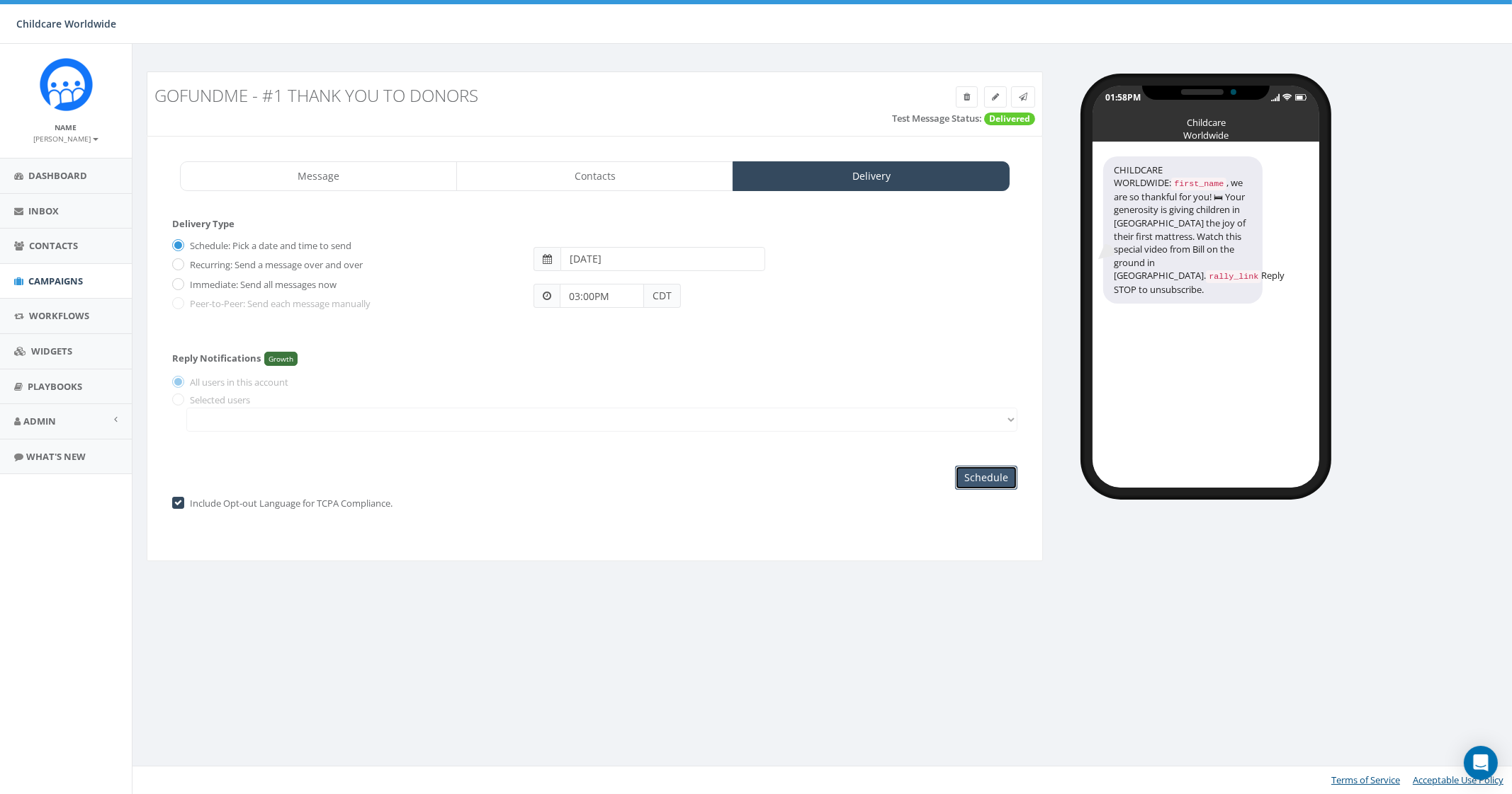
click at [992, 469] on input "Schedule" at bounding box center [985, 478] width 62 height 24
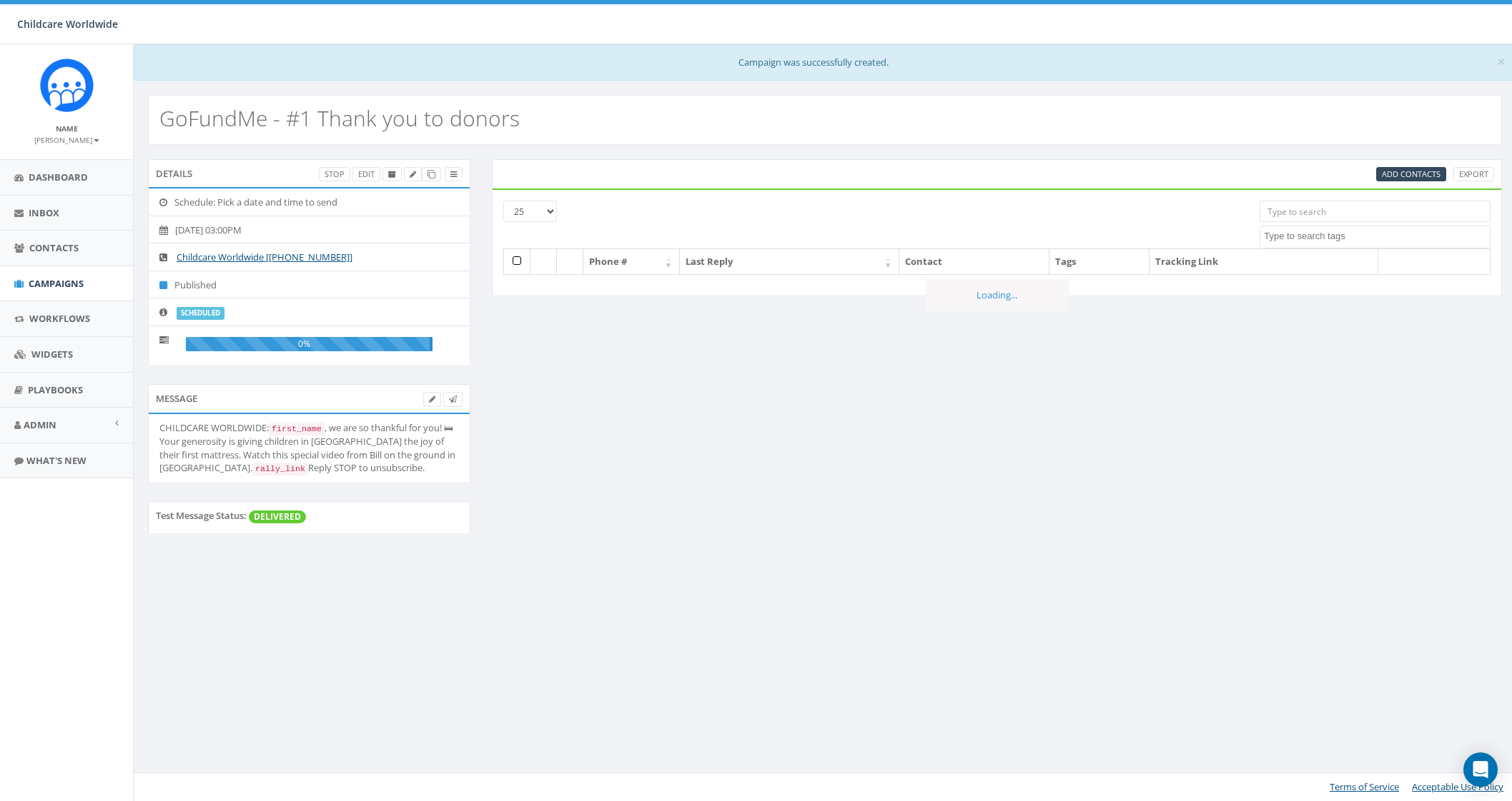
select select
